Goal: Browse casually: Explore the website without a specific task or goal

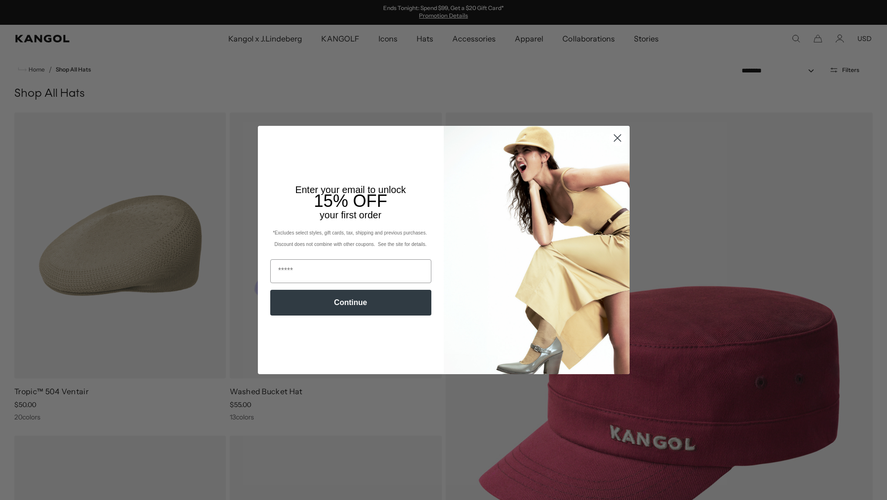
scroll to position [98, 0]
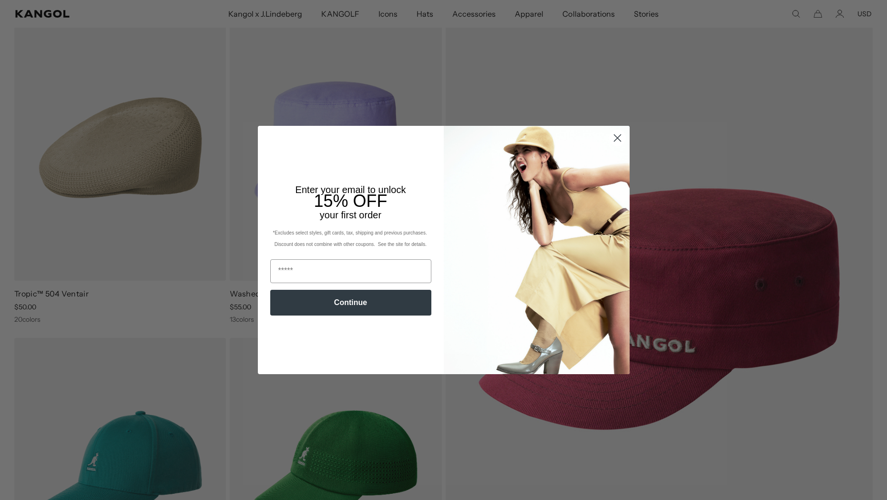
click at [611, 140] on circle "Close dialog" at bounding box center [617, 138] width 16 height 16
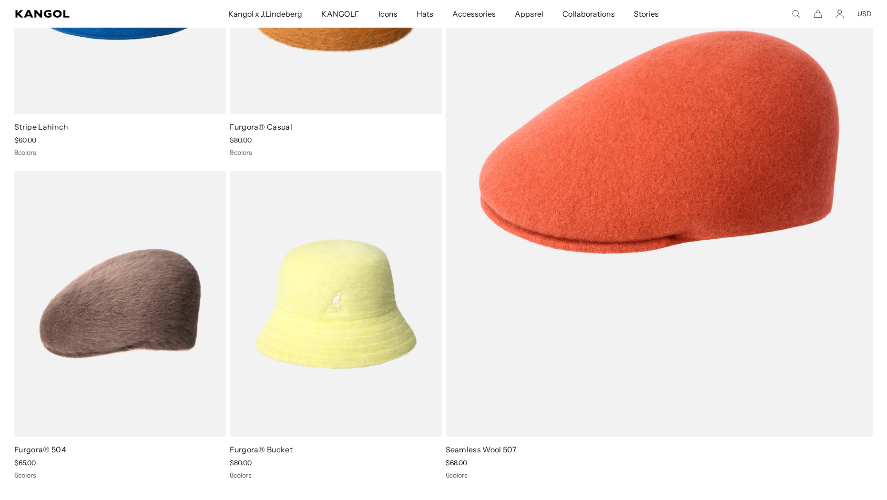
scroll to position [1588, 0]
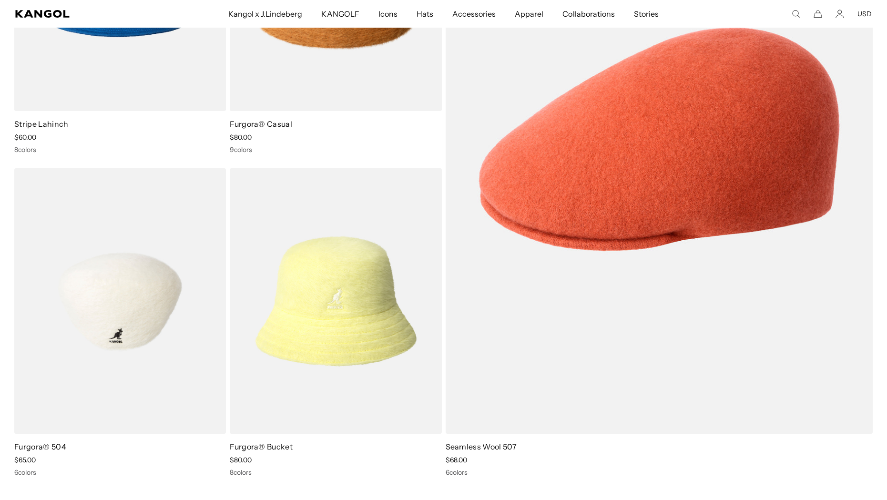
click at [162, 285] on img at bounding box center [120, 301] width 212 height 266
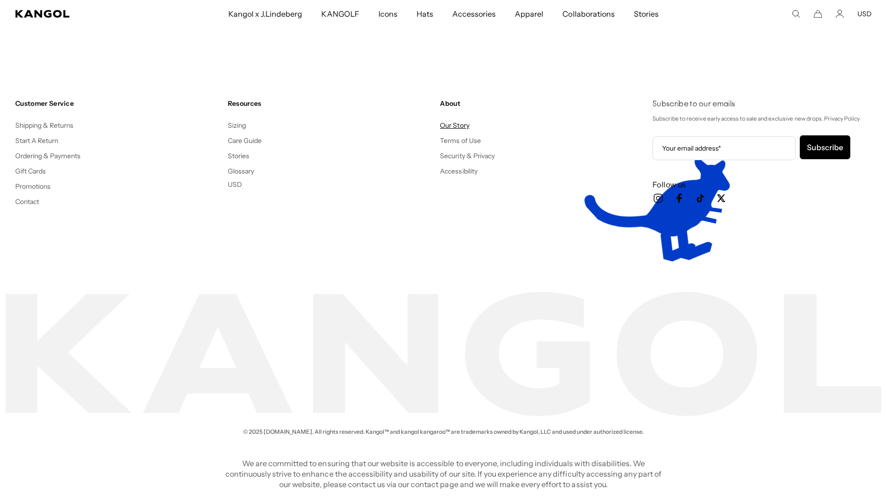
click at [467, 127] on link "Our Story" at bounding box center [454, 125] width 29 height 9
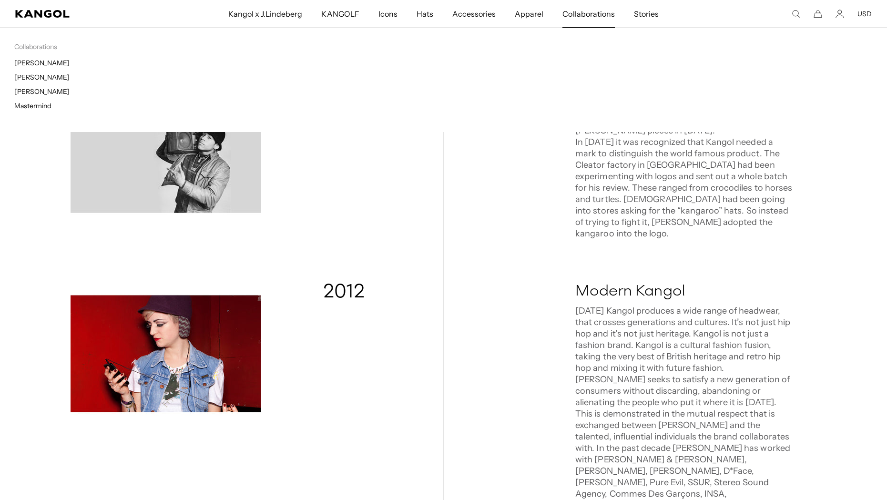
click at [599, 12] on span "Collaborations" at bounding box center [588, 14] width 52 height 28
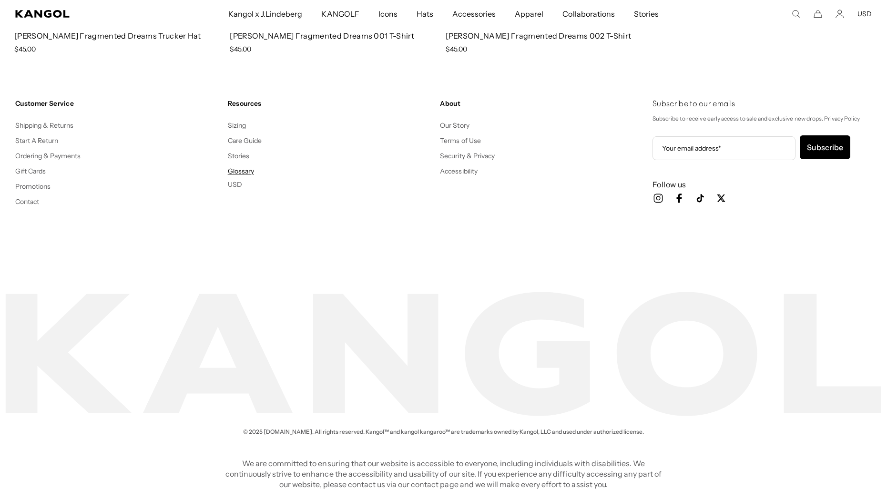
click at [248, 173] on link "Glossary" at bounding box center [241, 171] width 26 height 9
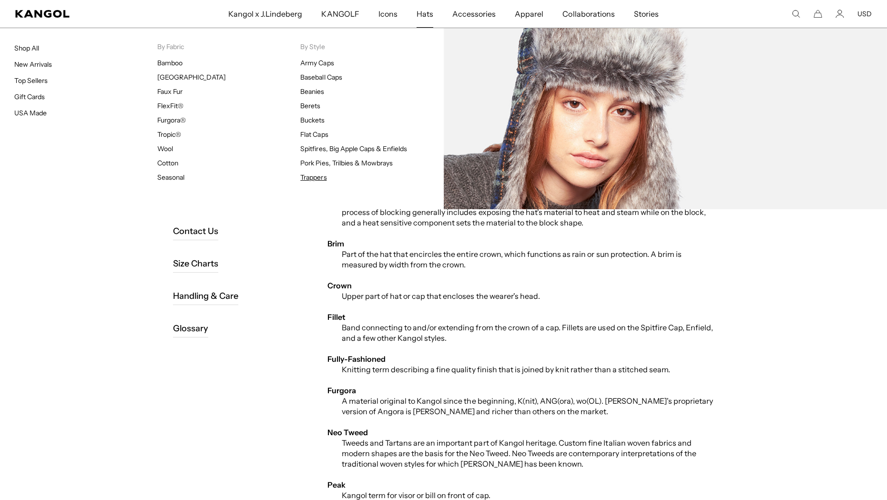
click at [307, 174] on link "Trappers" at bounding box center [313, 177] width 26 height 9
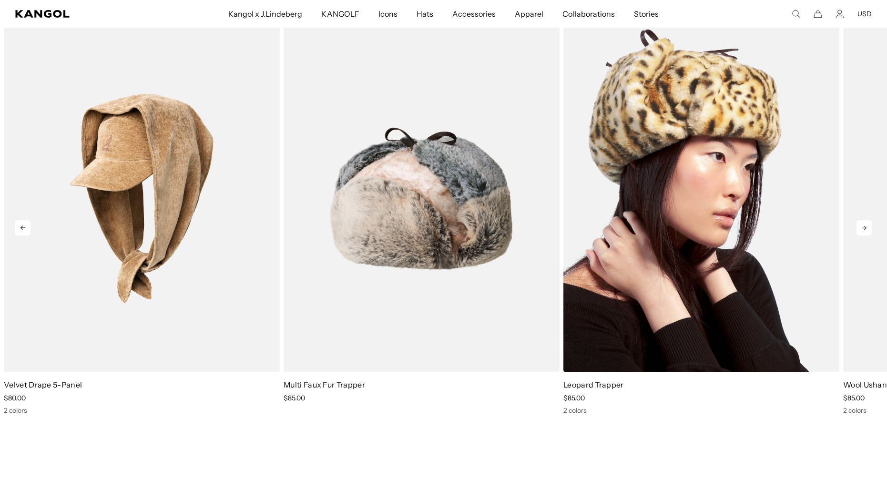
scroll to position [0, 196]
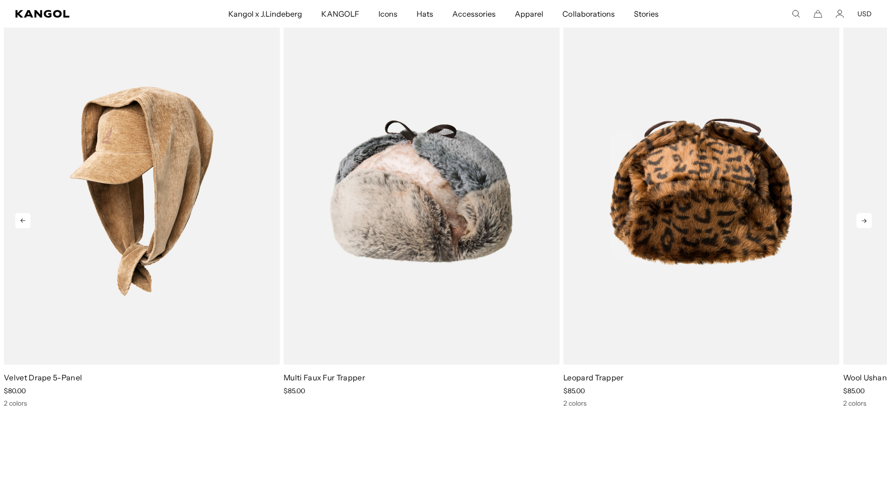
click at [871, 217] on icon at bounding box center [863, 220] width 15 height 15
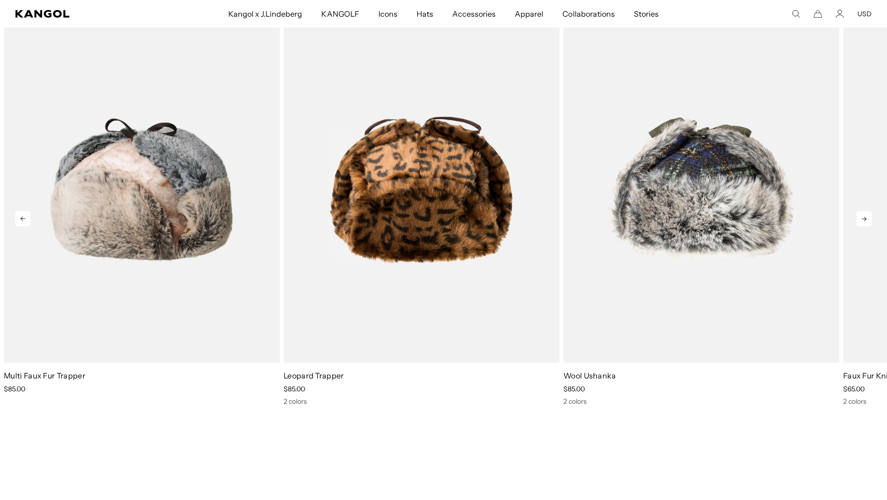
scroll to position [0, 0]
click at [870, 217] on icon at bounding box center [863, 218] width 15 height 15
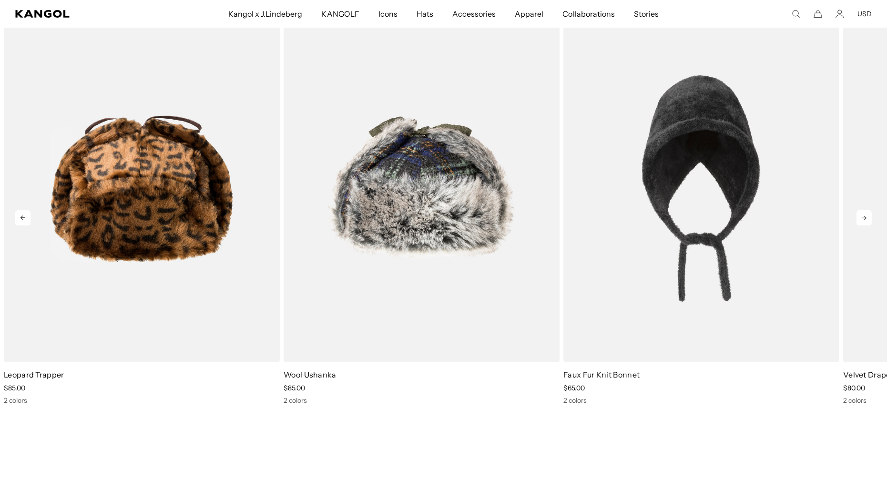
click at [870, 217] on icon at bounding box center [863, 217] width 15 height 15
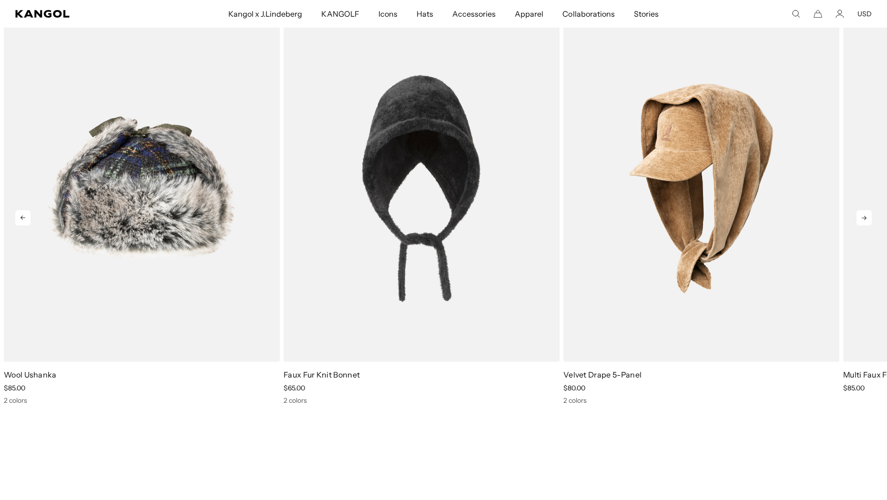
click at [870, 217] on icon at bounding box center [863, 217] width 15 height 15
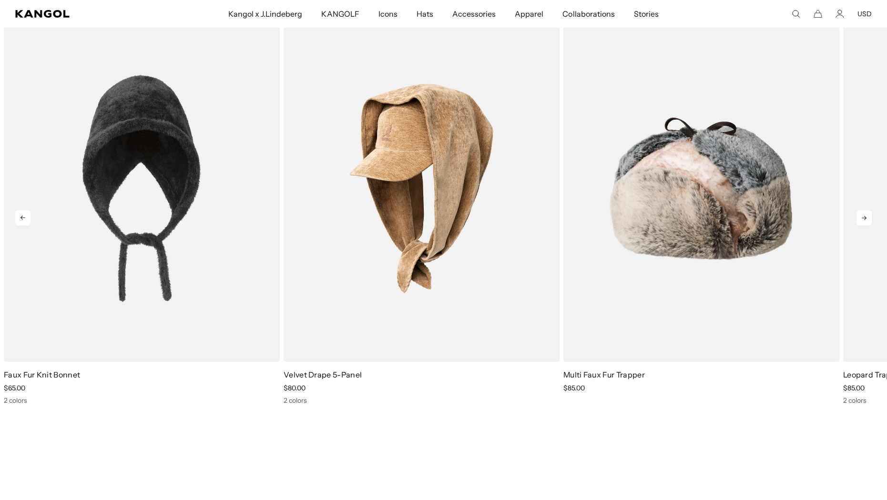
click at [870, 217] on icon at bounding box center [863, 217] width 15 height 15
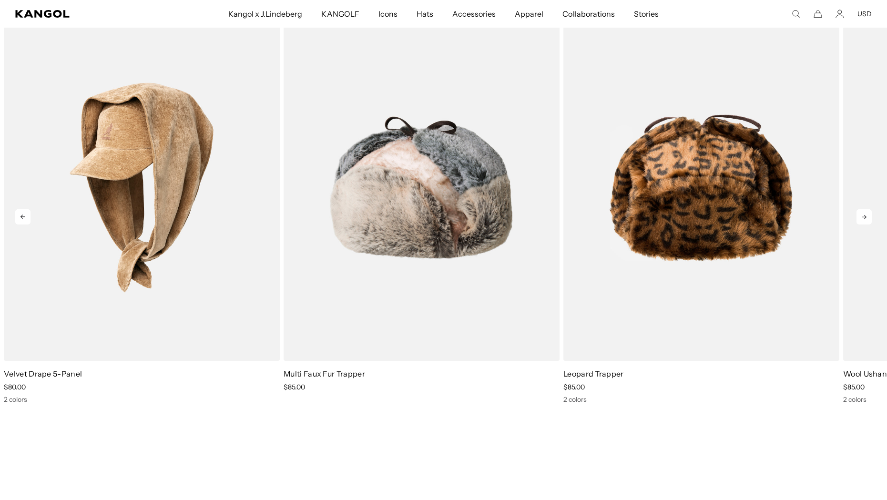
scroll to position [0, 196]
click at [870, 217] on icon at bounding box center [863, 216] width 15 height 15
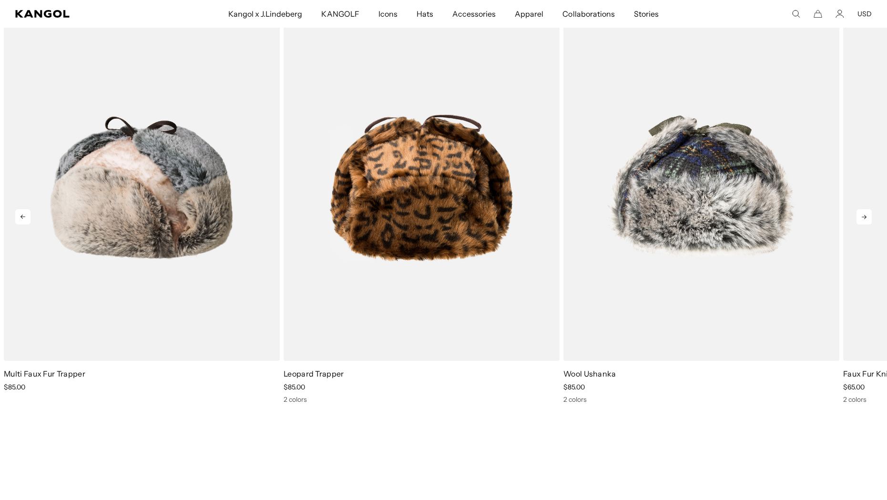
scroll to position [854, 0]
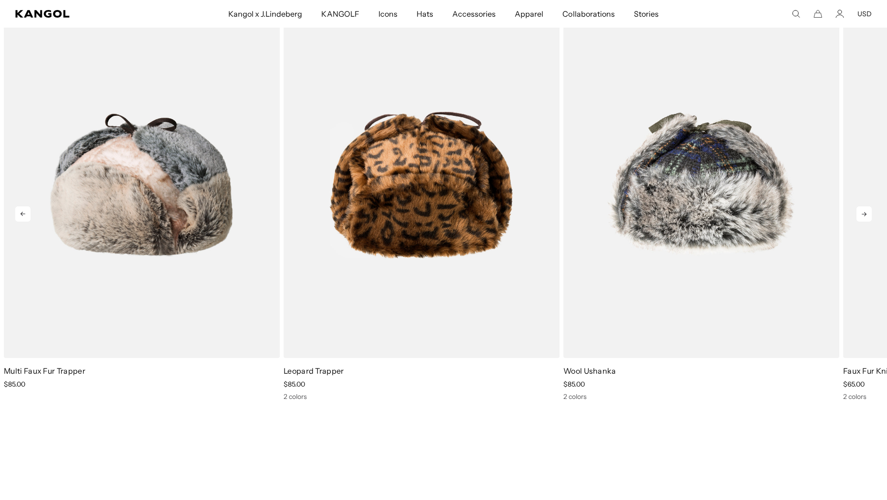
click at [870, 217] on icon at bounding box center [863, 213] width 15 height 15
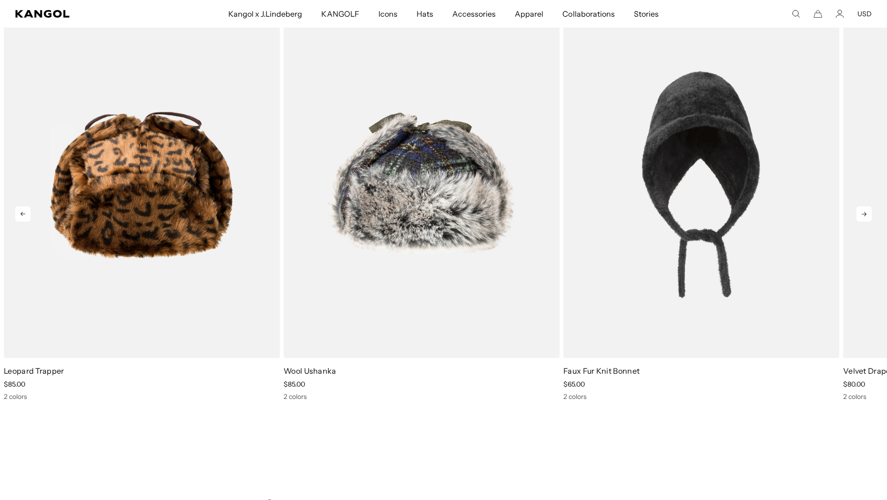
click at [870, 217] on icon at bounding box center [863, 213] width 15 height 15
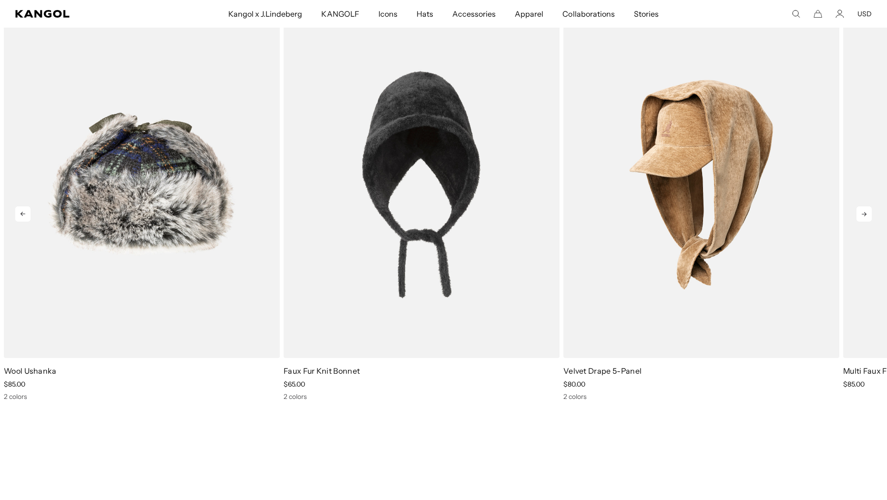
scroll to position [860, 0]
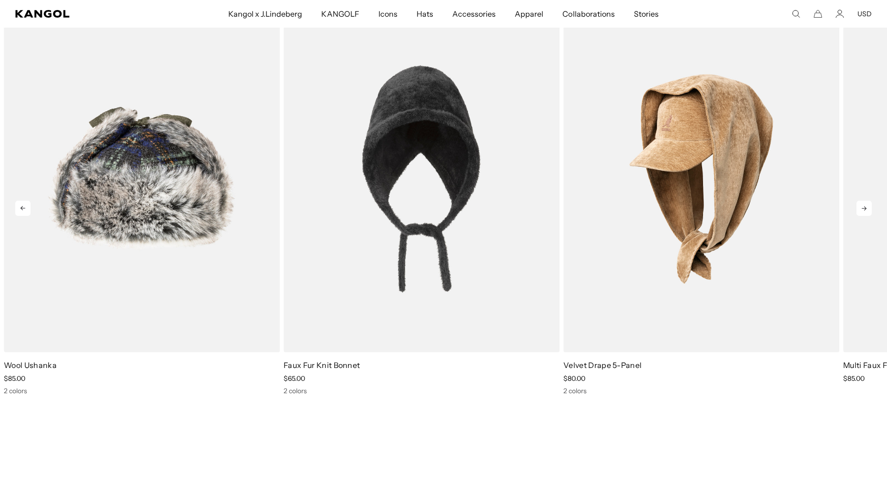
click at [0, 0] on img "2 of 5" at bounding box center [0, 0] width 0 height 0
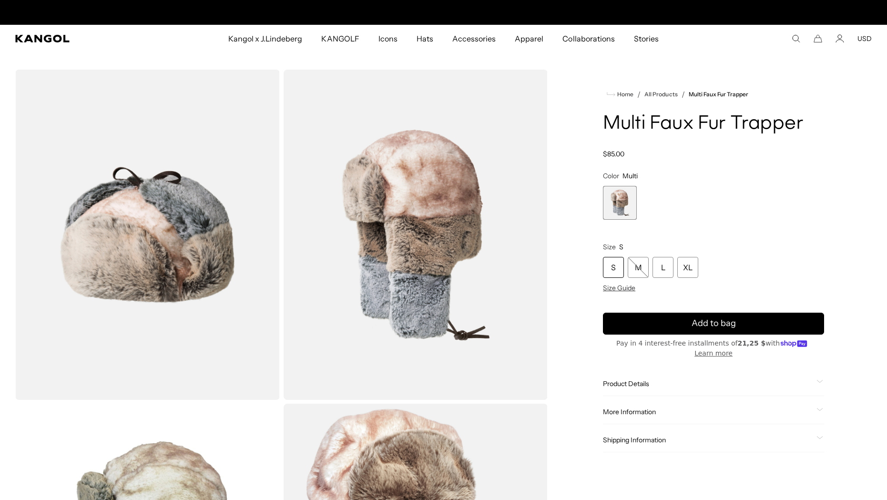
scroll to position [0, 196]
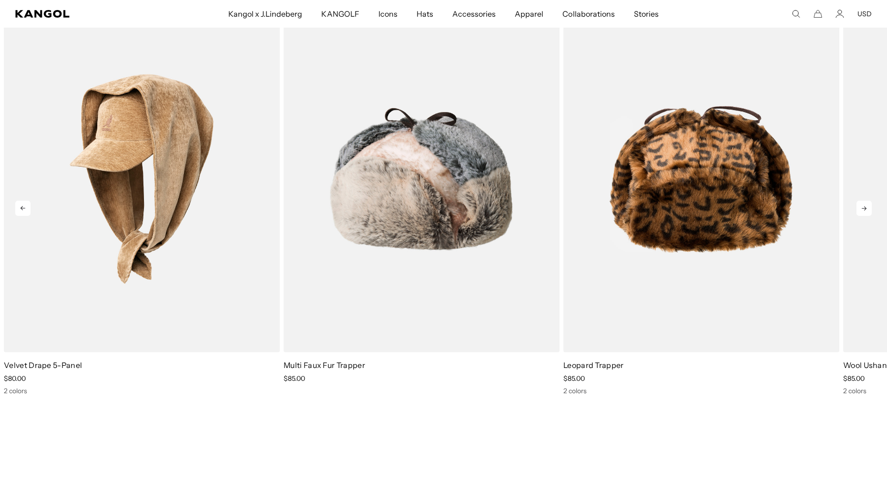
click at [861, 207] on icon at bounding box center [863, 208] width 15 height 15
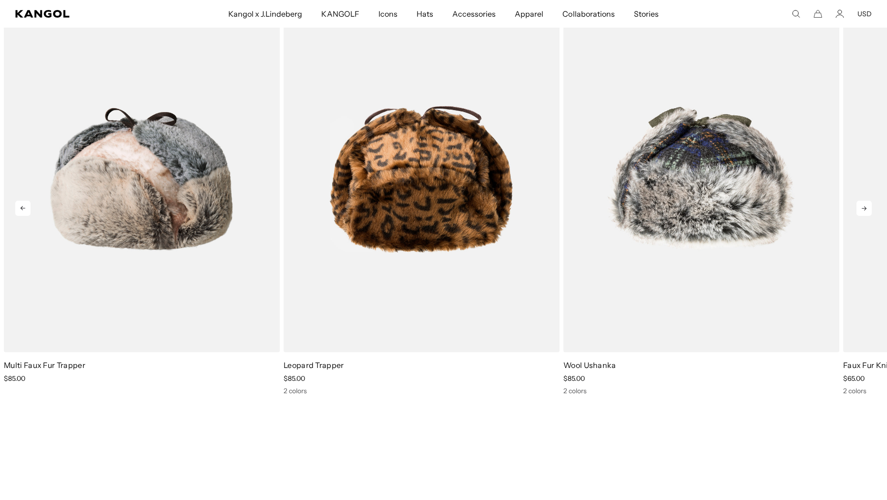
click at [862, 207] on icon at bounding box center [863, 208] width 15 height 15
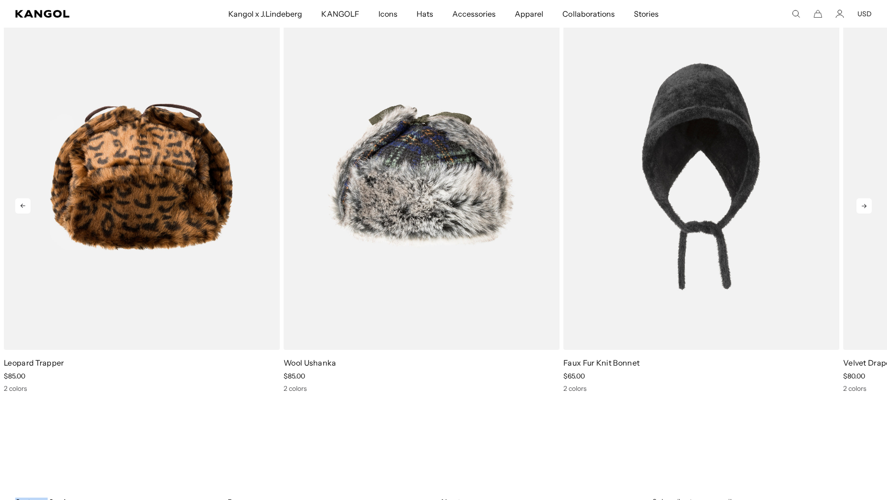
click at [862, 207] on icon at bounding box center [863, 205] width 15 height 15
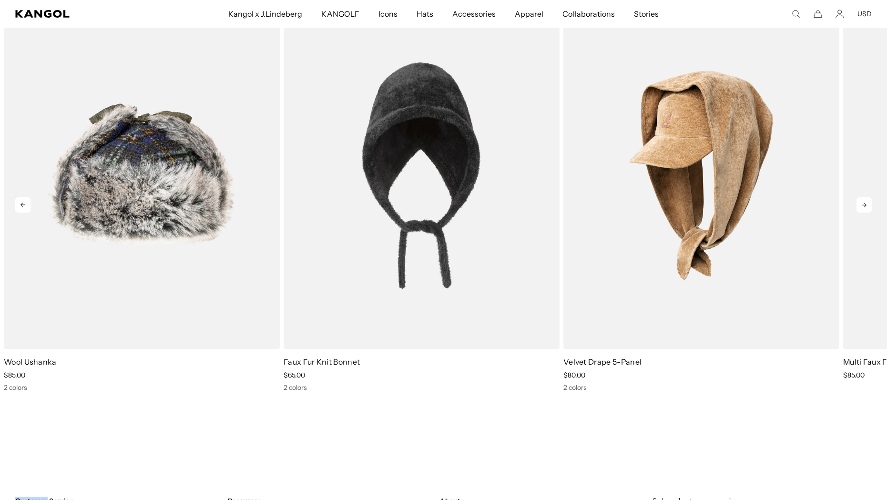
scroll to position [0, 196]
click at [862, 207] on icon at bounding box center [863, 205] width 15 height 15
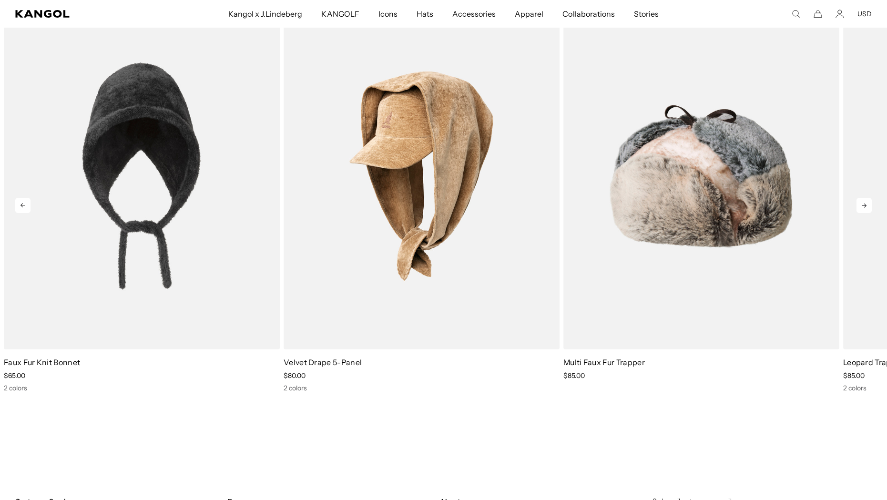
click at [861, 207] on icon at bounding box center [863, 205] width 15 height 15
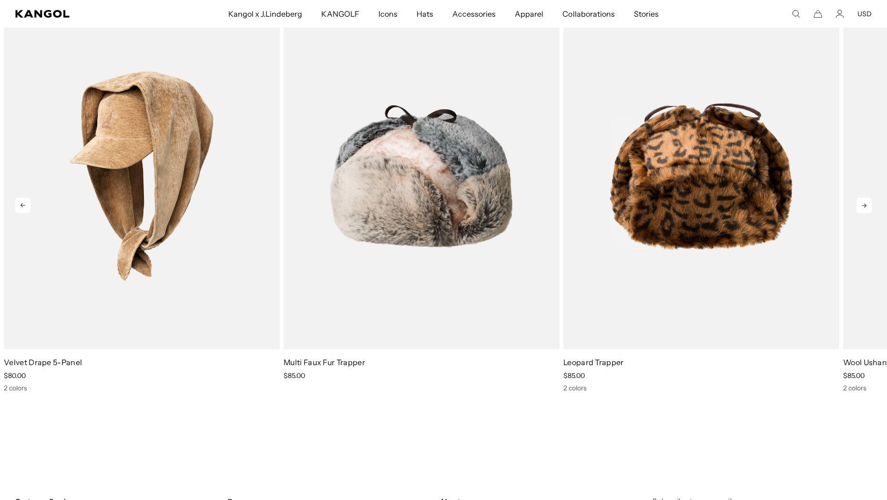
scroll to position [866, 0]
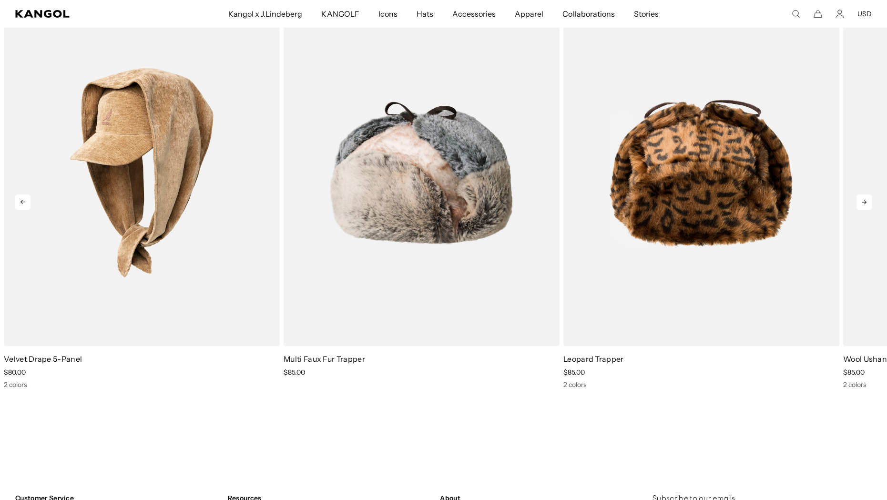
click at [862, 207] on icon at bounding box center [863, 201] width 15 height 15
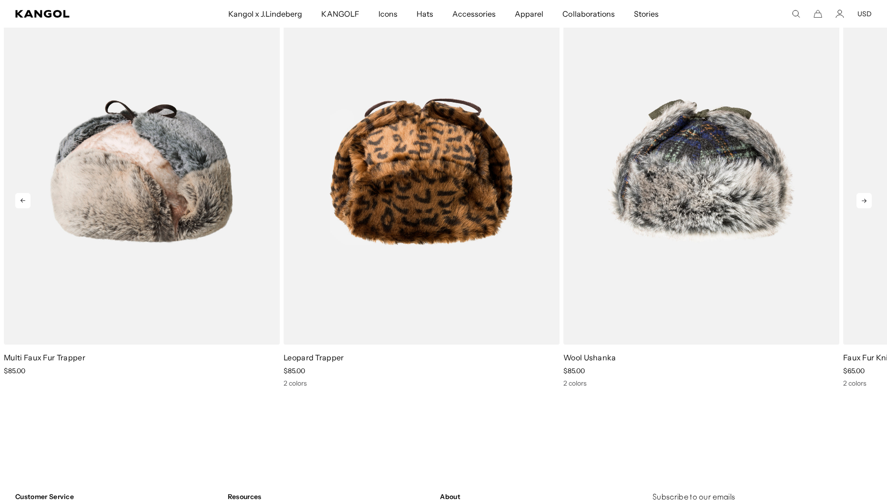
click at [862, 203] on icon at bounding box center [863, 200] width 15 height 15
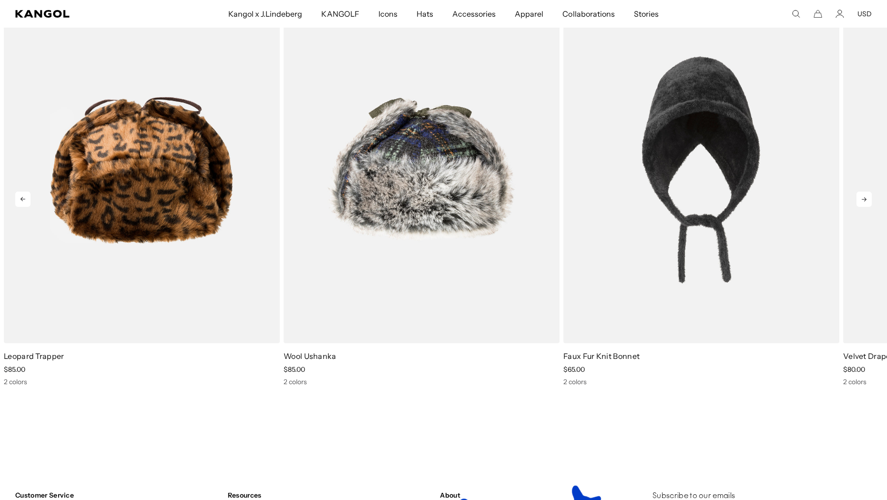
scroll to position [0, 0]
click at [862, 203] on icon at bounding box center [863, 199] width 15 height 15
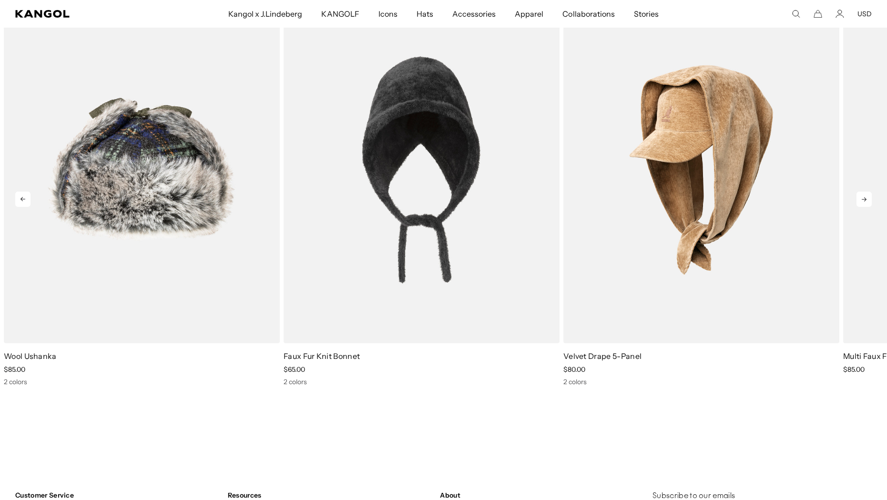
click at [863, 201] on icon at bounding box center [863, 199] width 15 height 15
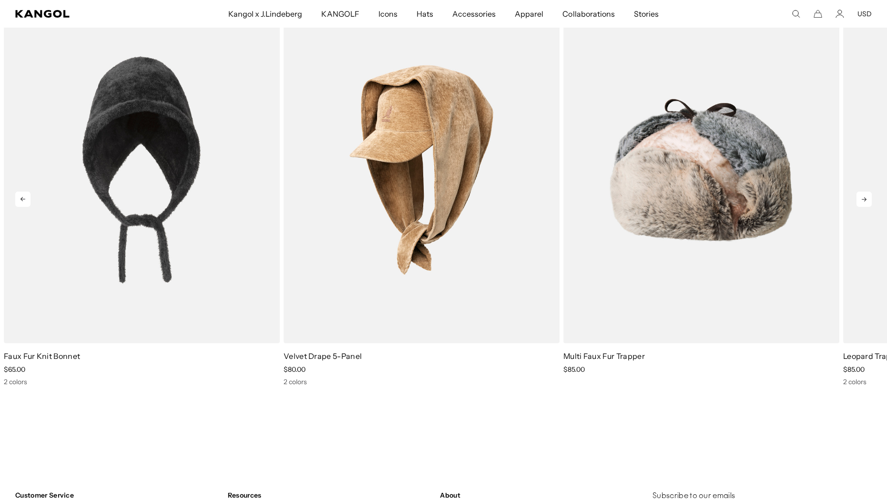
click at [863, 201] on icon at bounding box center [863, 199] width 15 height 15
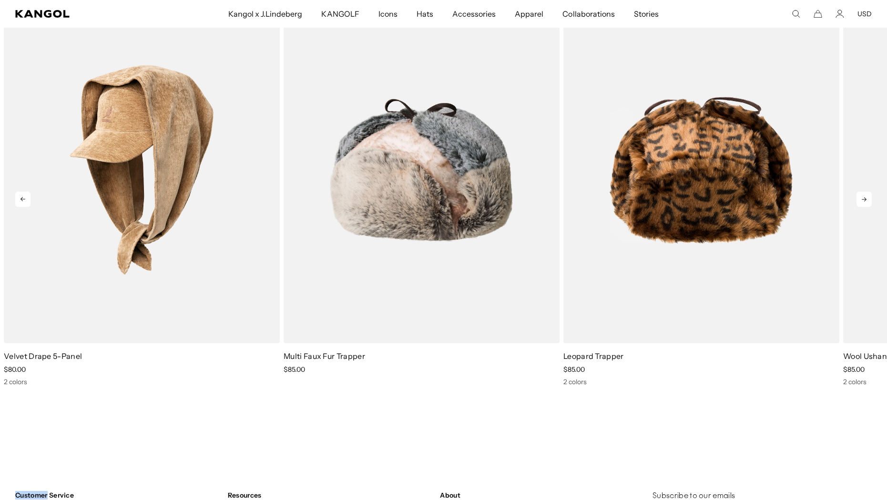
click at [863, 201] on icon at bounding box center [863, 199] width 15 height 15
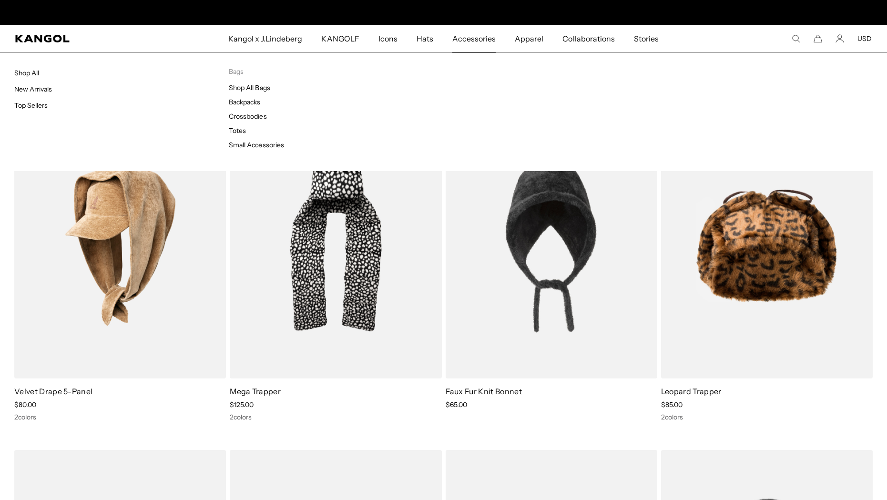
scroll to position [0, 196]
click at [245, 104] on link "Backpacks" at bounding box center [244, 102] width 31 height 9
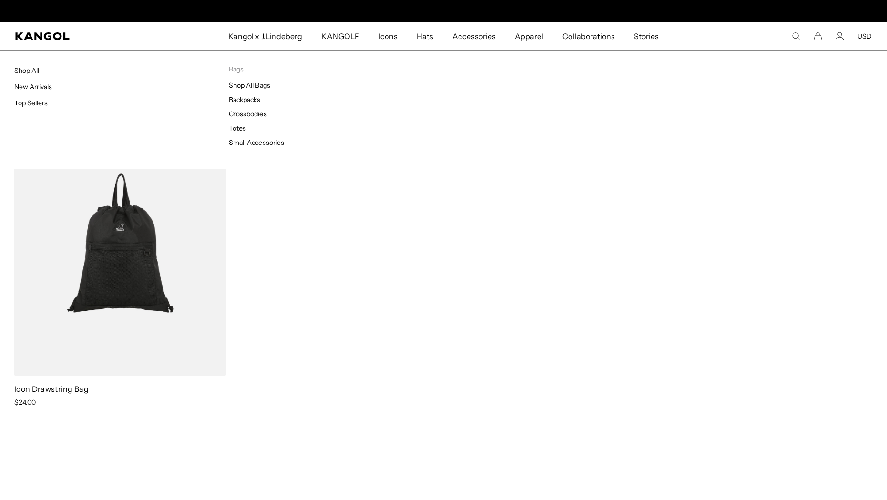
scroll to position [0, 196]
click at [239, 126] on link "Totes" at bounding box center [237, 128] width 17 height 9
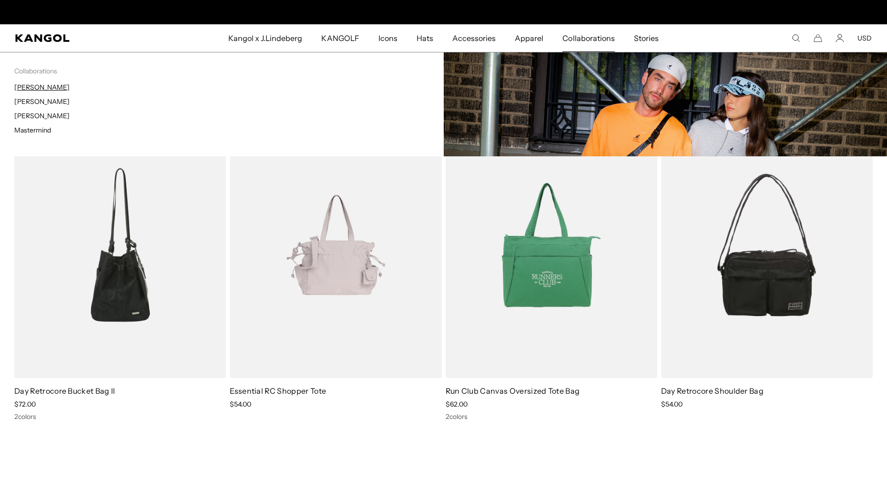
scroll to position [0, 196]
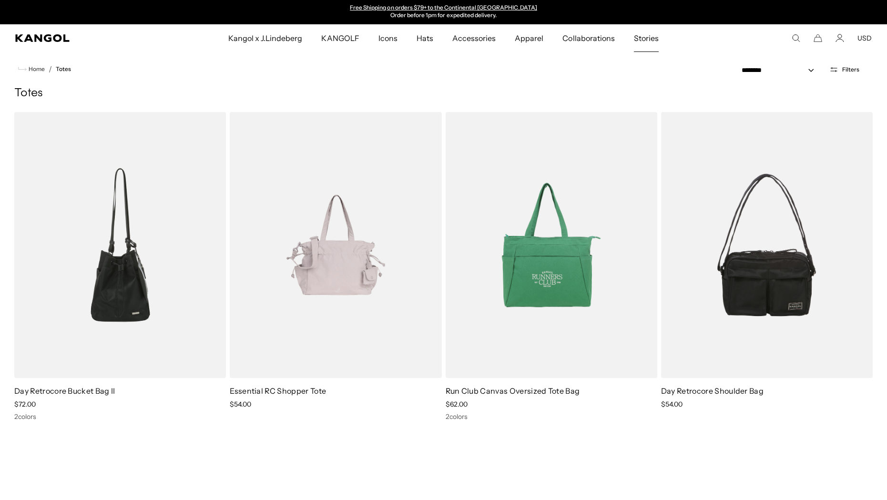
click at [640, 42] on span "Stories" at bounding box center [646, 38] width 25 height 28
